Goal: Information Seeking & Learning: Learn about a topic

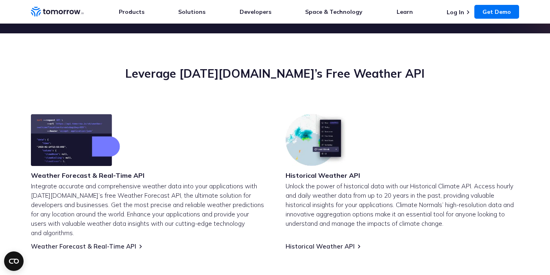
scroll to position [274, 0]
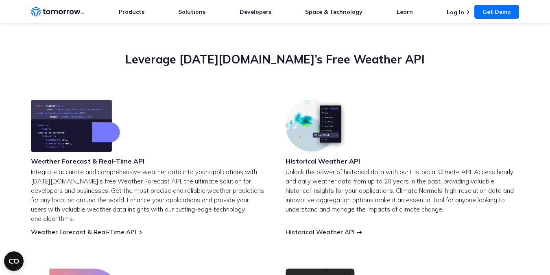
click at [322, 228] on link "Historical Weather API" at bounding box center [319, 232] width 69 height 8
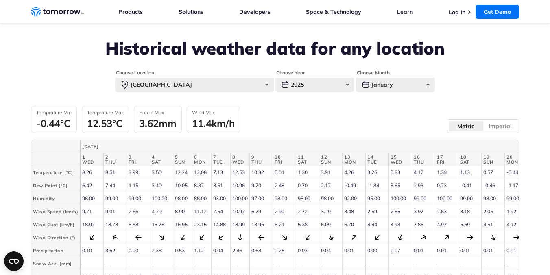
scroll to position [1813, 0]
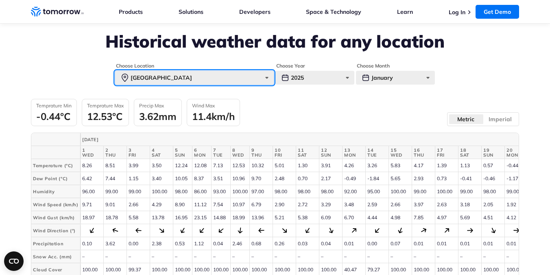
click at [267, 79] on div "Paris" at bounding box center [194, 78] width 159 height 14
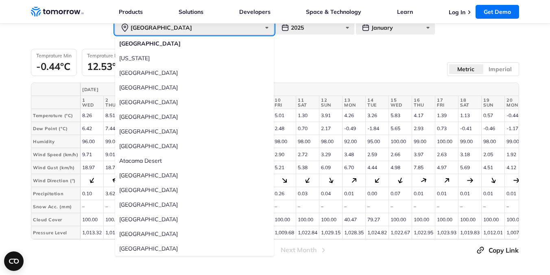
scroll to position [1863, 0]
click at [184, 59] on label "New York" at bounding box center [194, 58] width 159 height 15
click at [0, 0] on input "New York" at bounding box center [0, 0] width 0 height 0
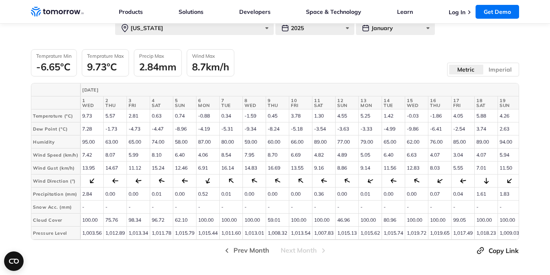
scroll to position [1826, 0]
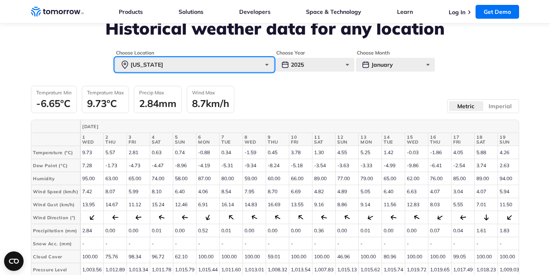
click at [261, 67] on div "New York" at bounding box center [194, 65] width 159 height 14
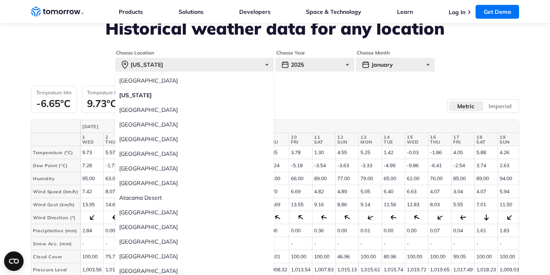
click at [128, 110] on label "Tokyo" at bounding box center [194, 109] width 159 height 15
click at [0, 0] on input "Tokyo" at bounding box center [0, 0] width 0 height 0
